Goal: Task Accomplishment & Management: Use online tool/utility

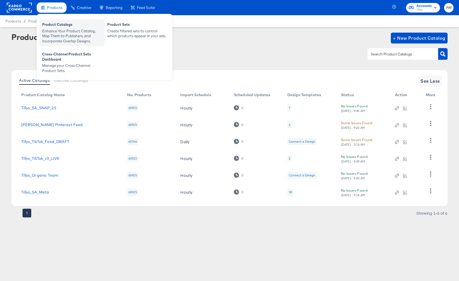
click at [50, 25] on div "Product Catalogs" at bounding box center [72, 25] width 60 height 7
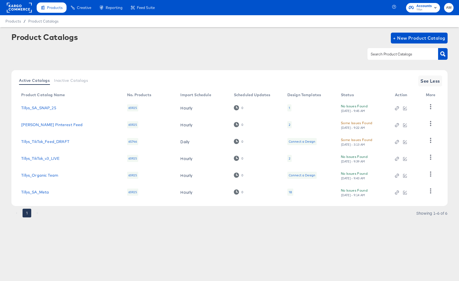
click at [22, 9] on rect at bounding box center [19, 8] width 25 height 10
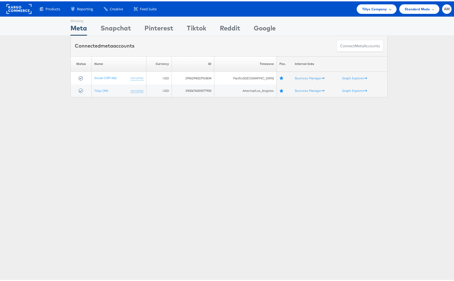
click at [367, 5] on span "Tillys Company" at bounding box center [374, 8] width 25 height 6
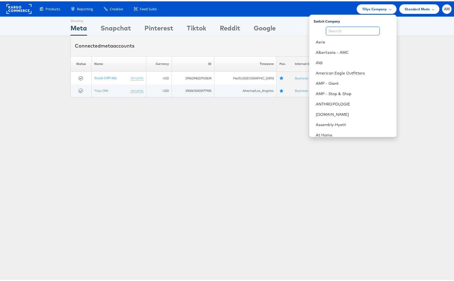
click at [349, 28] on input "text" at bounding box center [353, 29] width 54 height 9
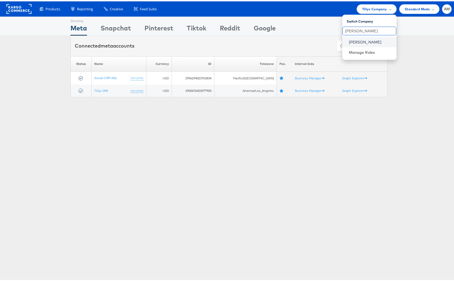
type input "John Lewis"
click at [359, 38] on link "John Lewis" at bounding box center [370, 40] width 43 height 5
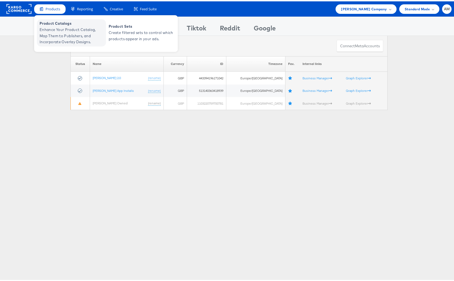
click at [53, 31] on span "Enhance Your Product Catalog, Map Them to Publishers, and Incorporate Overlay D…" at bounding box center [72, 34] width 65 height 18
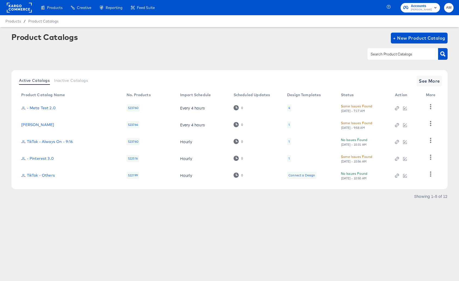
click at [288, 107] on div "4" at bounding box center [289, 107] width 4 height 7
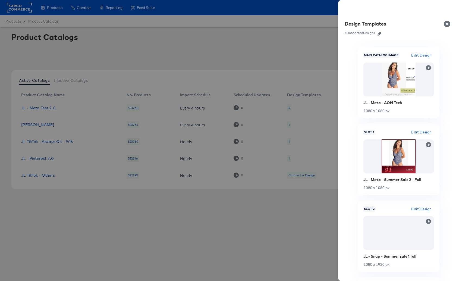
click at [447, 22] on button "Close" at bounding box center [447, 23] width 15 height 15
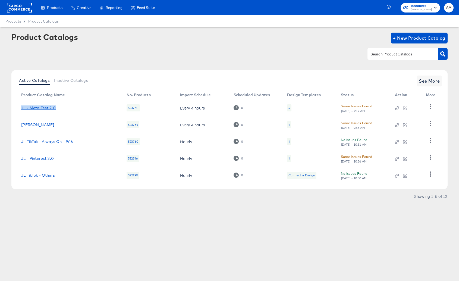
drag, startPoint x: 77, startPoint y: 106, endPoint x: 22, endPoint y: 106, distance: 54.8
click at [22, 106] on div "JL - Meta Test 2.0" at bounding box center [68, 108] width 94 height 4
copy link "JL - Meta Test 2.0"
click at [43, 109] on link "JL - Meta Test 2.0" at bounding box center [38, 108] width 34 height 4
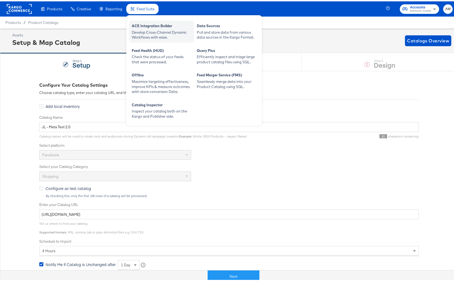
click at [152, 30] on div "Develop Cross-Channel Dynamic Workflows with ease." at bounding box center [162, 33] width 60 height 10
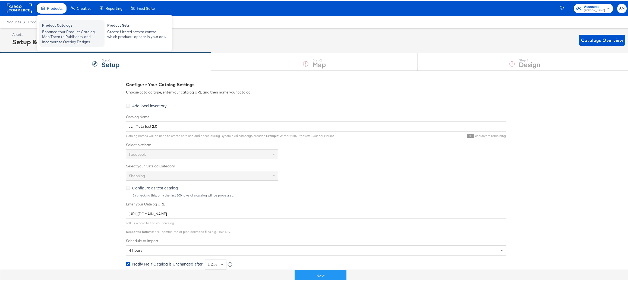
click at [58, 33] on div "Enhance Your Product Catalog, Map Them to Publishers, and Incorporate Overlay D…" at bounding box center [72, 35] width 60 height 15
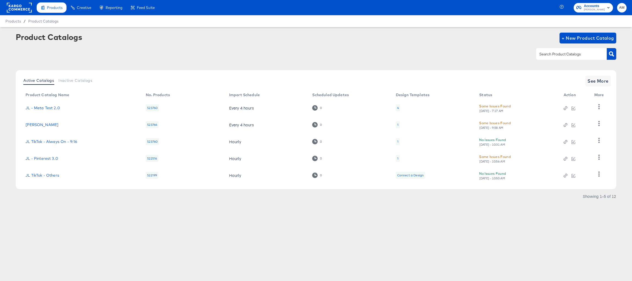
click at [17, 8] on rect at bounding box center [19, 8] width 25 height 10
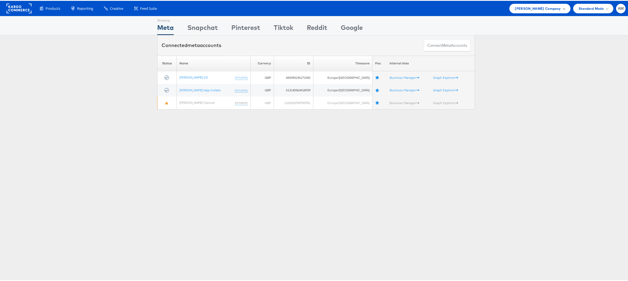
click at [533, 7] on span "John Lewis Company" at bounding box center [537, 8] width 46 height 6
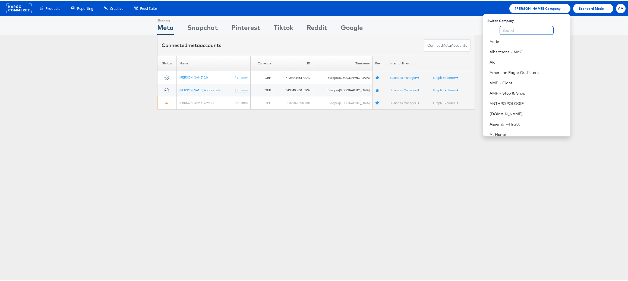
click at [511, 29] on input "text" at bounding box center [526, 29] width 54 height 9
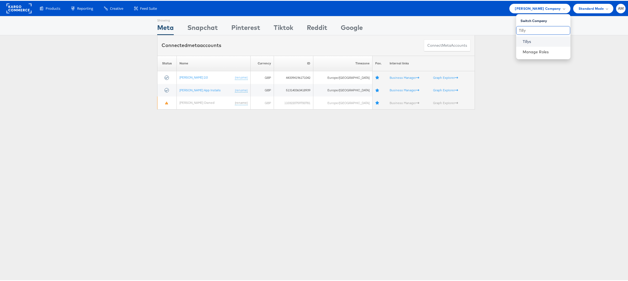
type input "Tilly"
click at [522, 38] on link "Tillys" at bounding box center [543, 40] width 43 height 5
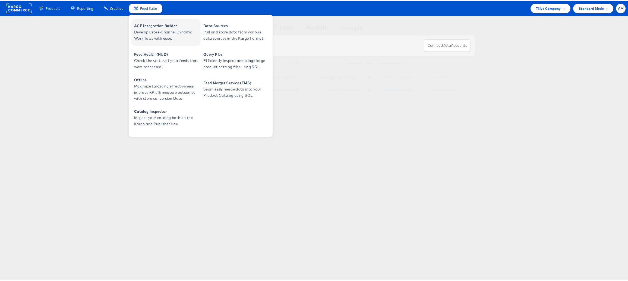
click at [157, 26] on span "ACE Integration Builder" at bounding box center [166, 25] width 65 height 6
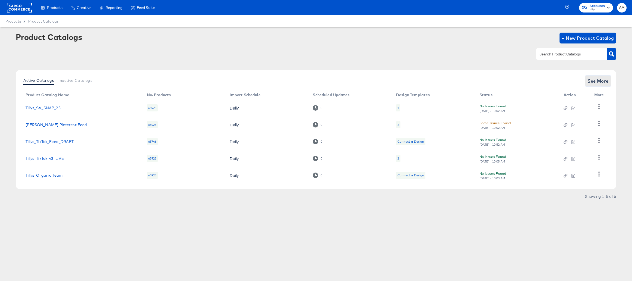
click at [597, 84] on span "See More" at bounding box center [597, 81] width 21 height 8
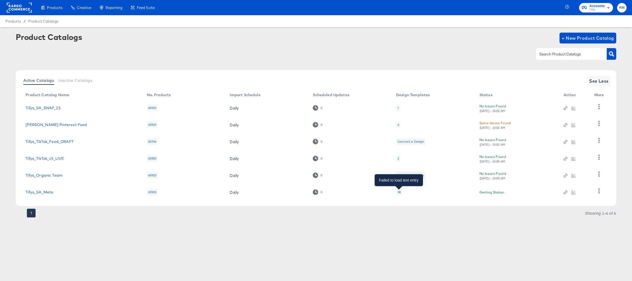
click at [397, 193] on div "18" at bounding box center [398, 192] width 3 height 4
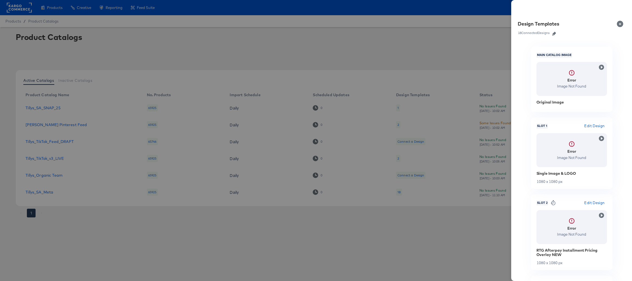
click at [113, 49] on div at bounding box center [316, 140] width 632 height 281
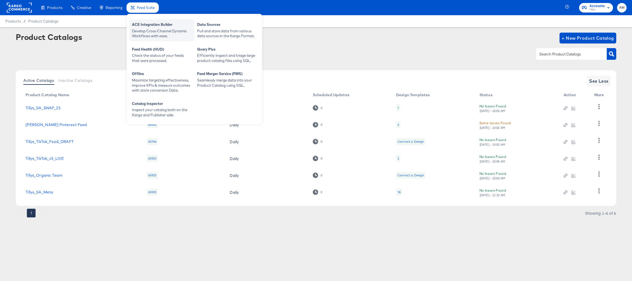
click at [142, 33] on div "Develop Cross-Channel Dynamic Workflows with ease." at bounding box center [162, 33] width 60 height 10
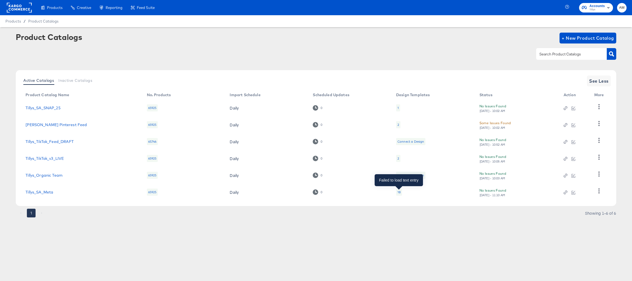
click at [398, 192] on div "18" at bounding box center [398, 192] width 3 height 4
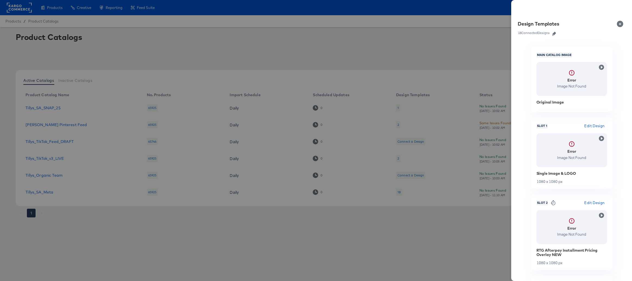
click at [554, 34] on icon "button" at bounding box center [554, 34] width 4 height 4
